Goal: Entertainment & Leisure: Consume media (video, audio)

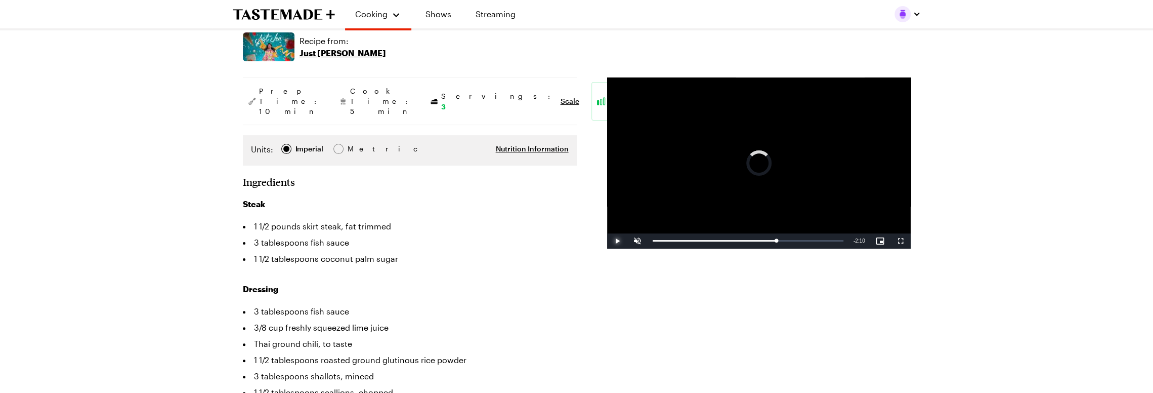
drag, startPoint x: 776, startPoint y: 228, endPoint x: 545, endPoint y: 218, distance: 231.5
drag, startPoint x: 657, startPoint y: 229, endPoint x: 645, endPoint y: 229, distance: 12.2
click at [645, 233] on div "Play Unmute Current Time 0:00 / Duration 5:17 Loaded : 0.00% 0:00 0:10 Stream T…" at bounding box center [759, 240] width 304 height 15
click at [655, 233] on div "27%" at bounding box center [659, 240] width 25 height 15
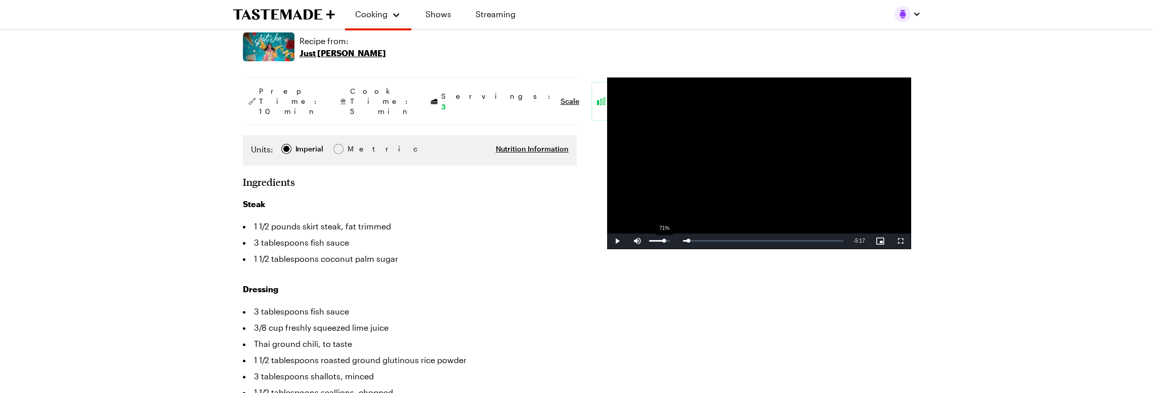
drag, startPoint x: 649, startPoint y: 228, endPoint x: 664, endPoint y: 230, distance: 14.8
click at [664, 240] on div "Volume Level" at bounding box center [656, 241] width 15 height 2
click at [668, 240] on div "Volume Level" at bounding box center [658, 241] width 19 height 2
drag, startPoint x: 668, startPoint y: 230, endPoint x: 674, endPoint y: 229, distance: 6.2
click at [674, 233] on div "Mute 98%" at bounding box center [652, 240] width 51 height 15
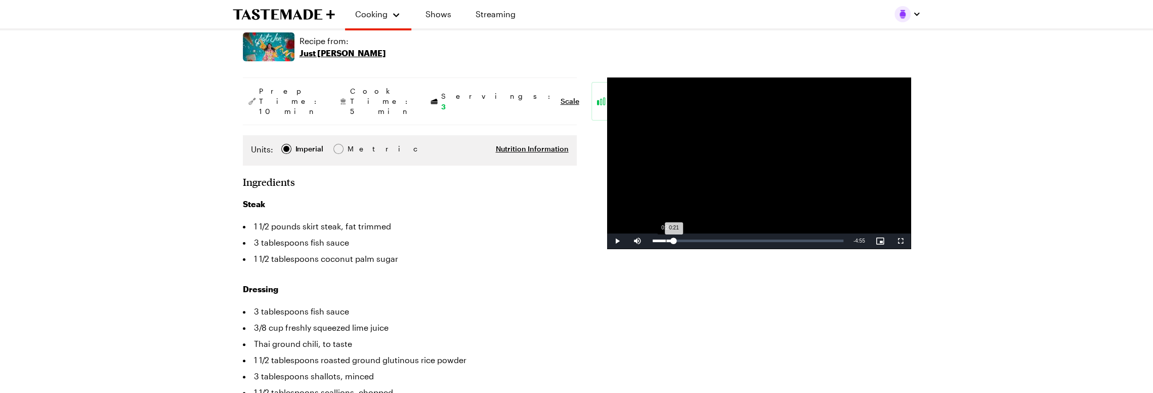
drag, startPoint x: 686, startPoint y: 229, endPoint x: 671, endPoint y: 229, distance: 14.7
click at [671, 239] on div "Loaded : 9.45% 0:22 0:21" at bounding box center [748, 240] width 191 height 3
drag, startPoint x: 664, startPoint y: 229, endPoint x: 647, endPoint y: 227, distance: 16.8
click at [648, 233] on div "Loaded : 3.19% 0:00 0:00" at bounding box center [748, 240] width 201 height 15
click at [611, 241] on span "Video Player" at bounding box center [617, 241] width 20 height 0
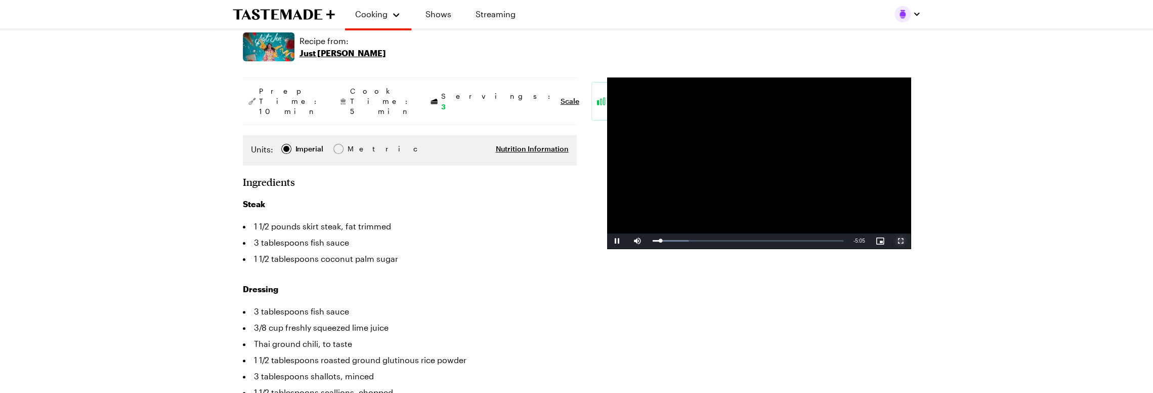
click at [905, 241] on span "Video Player" at bounding box center [901, 241] width 20 height 0
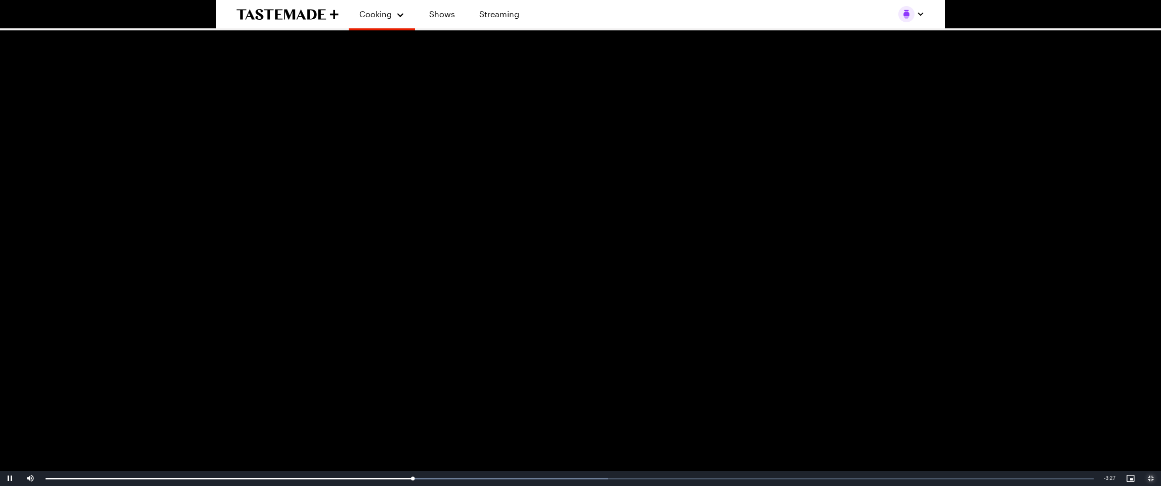
click at [1150, 392] on span "Video Player" at bounding box center [1151, 478] width 20 height 0
type textarea "x"
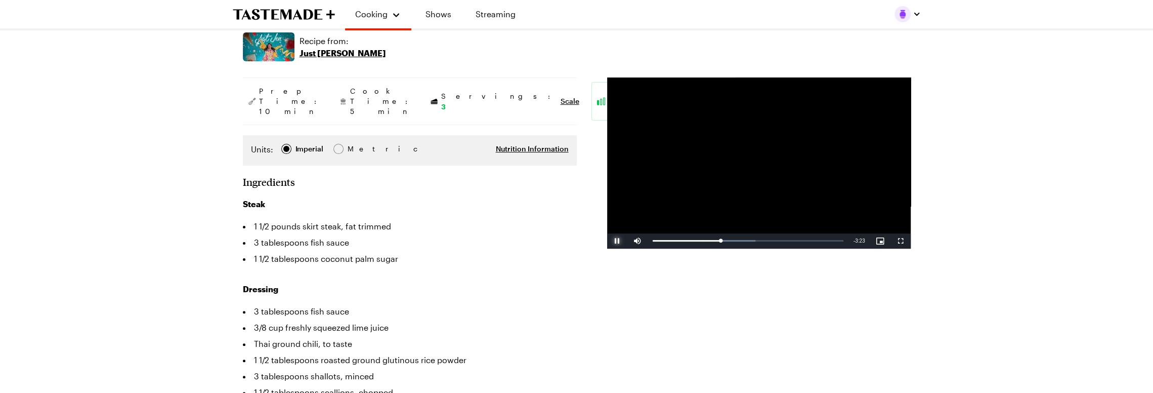
click at [622, 241] on span "Video Player" at bounding box center [617, 241] width 20 height 0
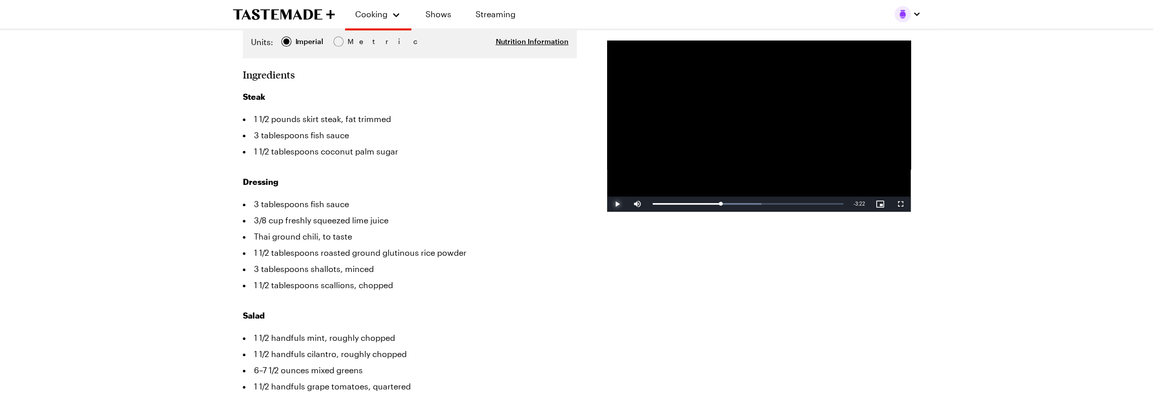
scroll to position [253, 0]
